Goal: Obtain resource: Download file/media

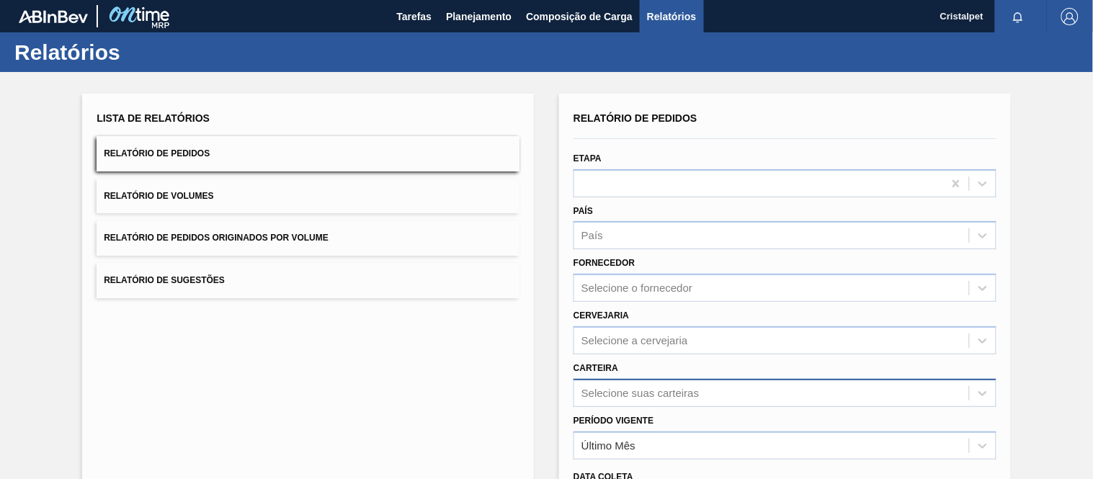
click at [614, 389] on div "Selecione suas carteiras" at bounding box center [640, 393] width 117 height 12
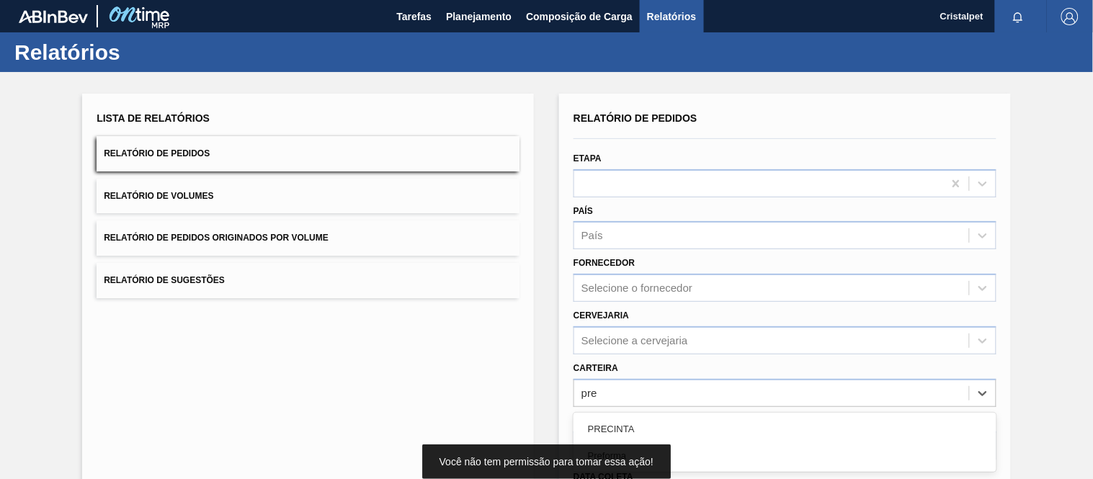
type input "pref"
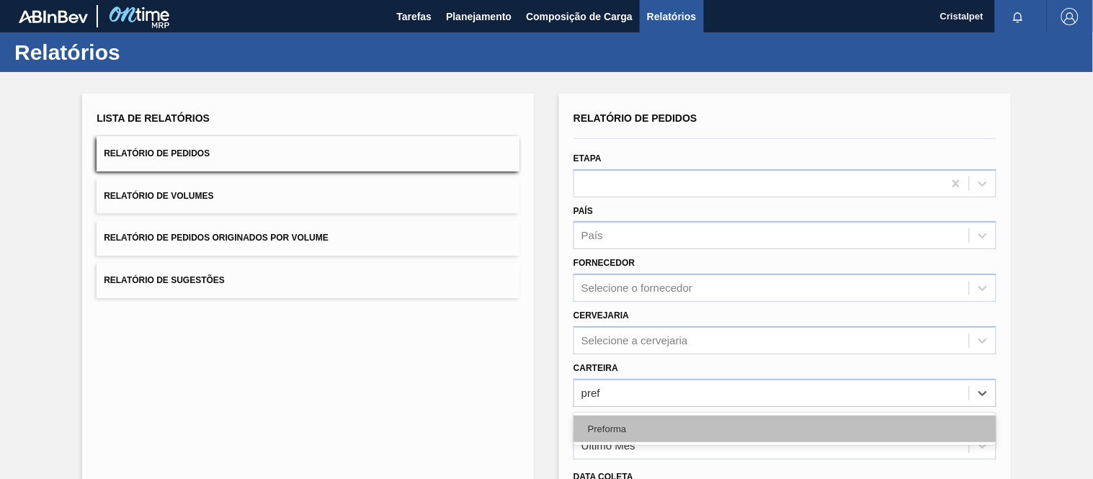
click at [574, 432] on div "Preforma" at bounding box center [785, 429] width 423 height 27
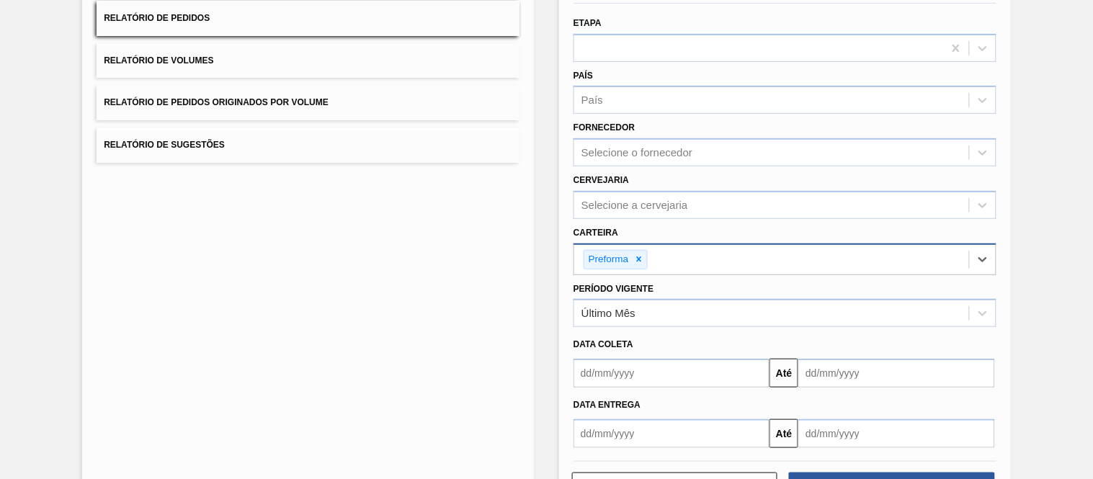
scroll to position [108, 0]
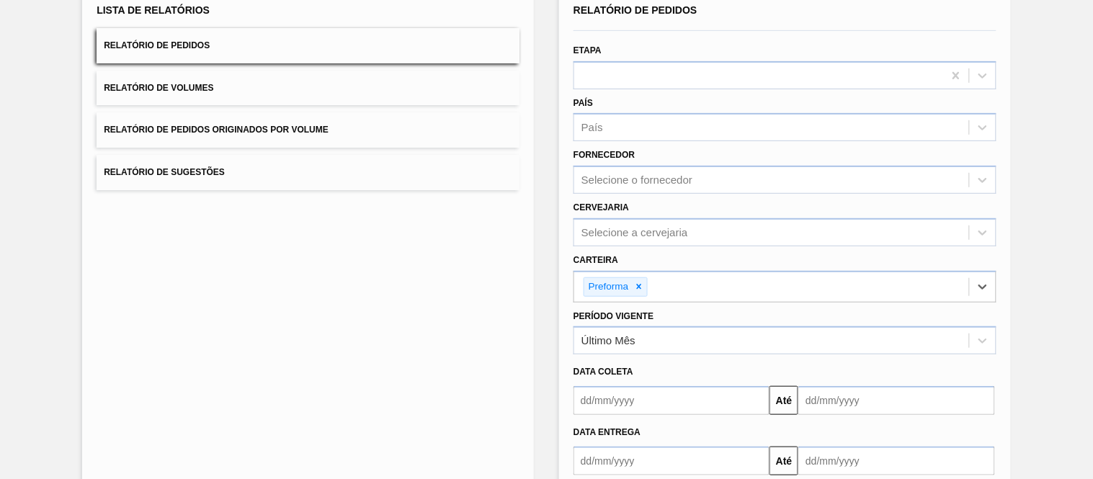
click at [610, 399] on input "text" at bounding box center [672, 400] width 196 height 29
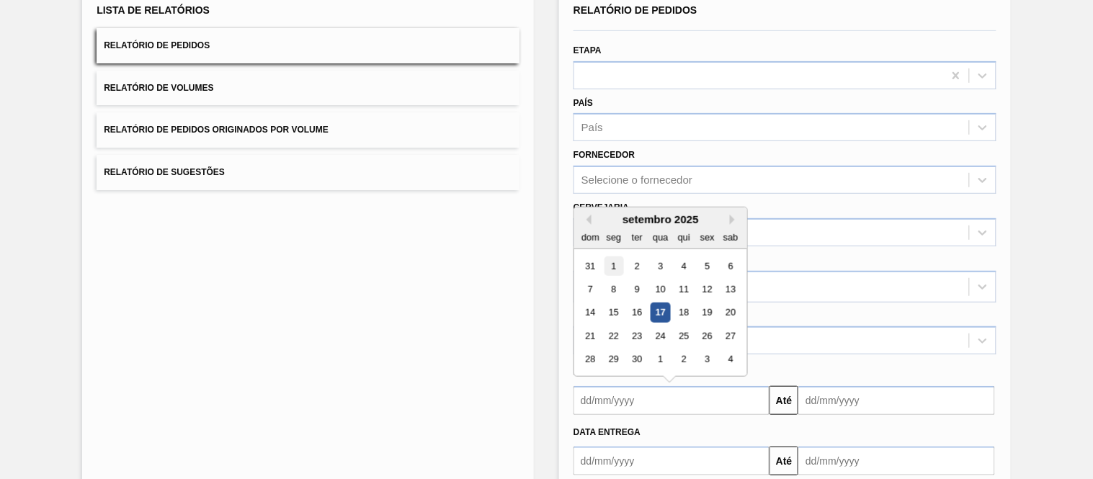
click at [614, 265] on div "1" at bounding box center [614, 266] width 19 height 19
type input "[DATE]"
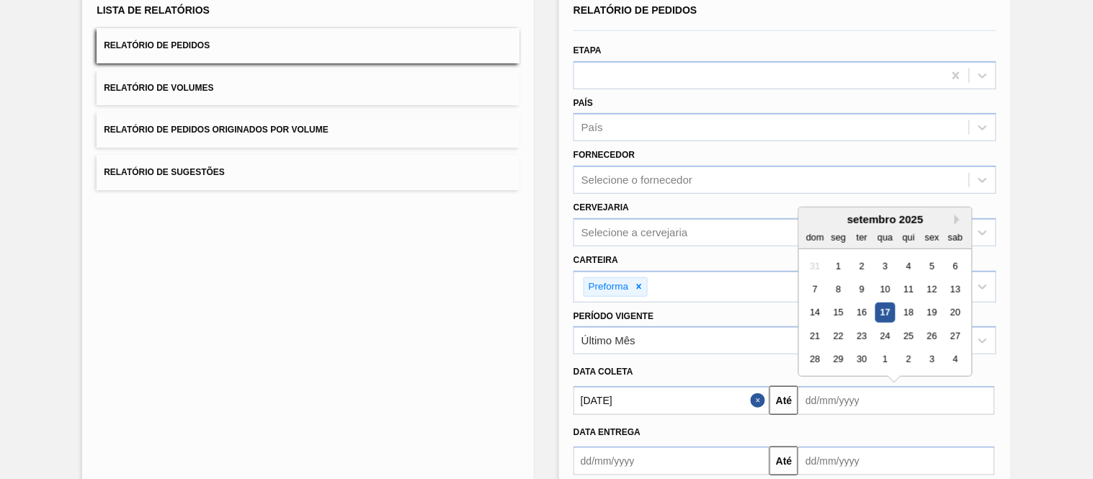
click at [816, 401] on input "text" at bounding box center [897, 400] width 196 height 29
click at [866, 358] on div "30" at bounding box center [862, 359] width 19 height 19
type input "[DATE]"
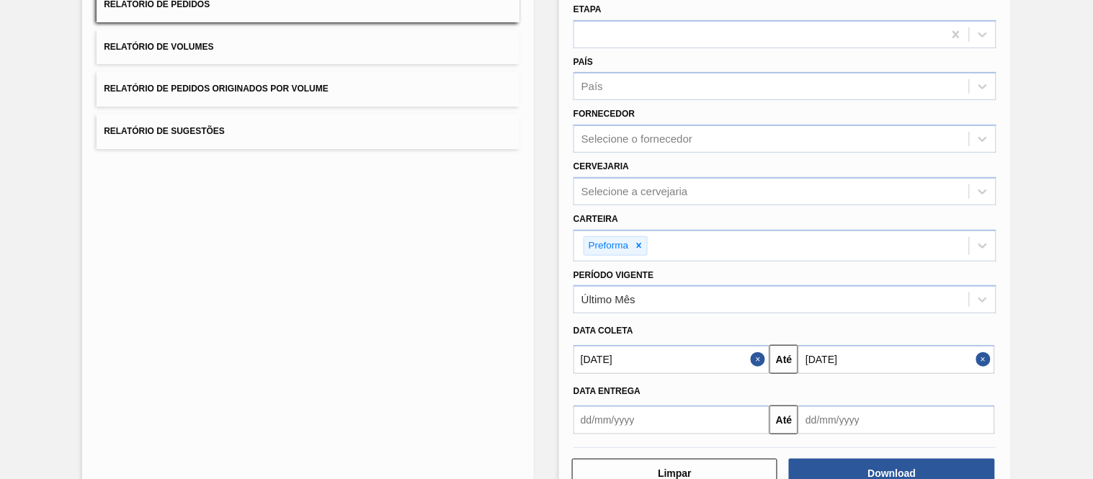
scroll to position [188, 0]
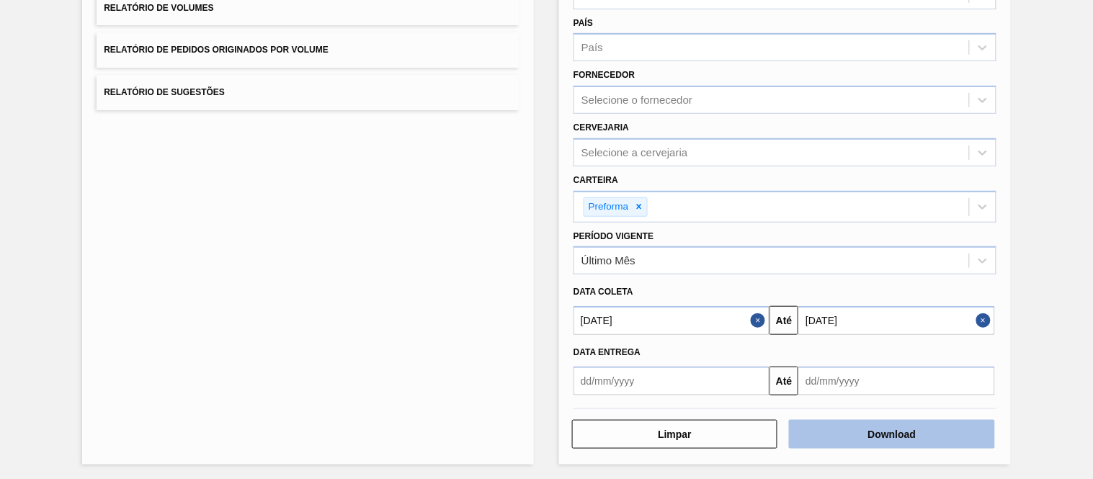
click at [885, 432] on button "Download" at bounding box center [891, 434] width 205 height 29
